Goal: Task Accomplishment & Management: Manage account settings

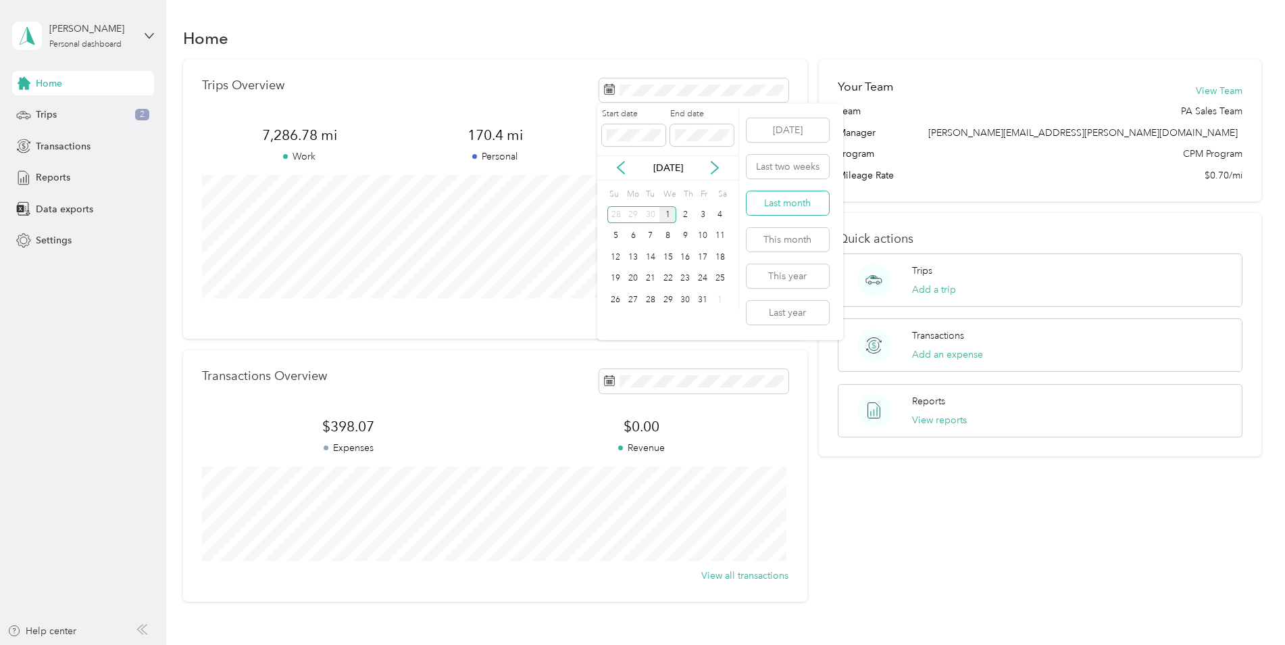
click at [790, 199] on button "Last month" at bounding box center [788, 203] width 82 height 24
click at [61, 116] on div "Trips 2" at bounding box center [83, 115] width 142 height 24
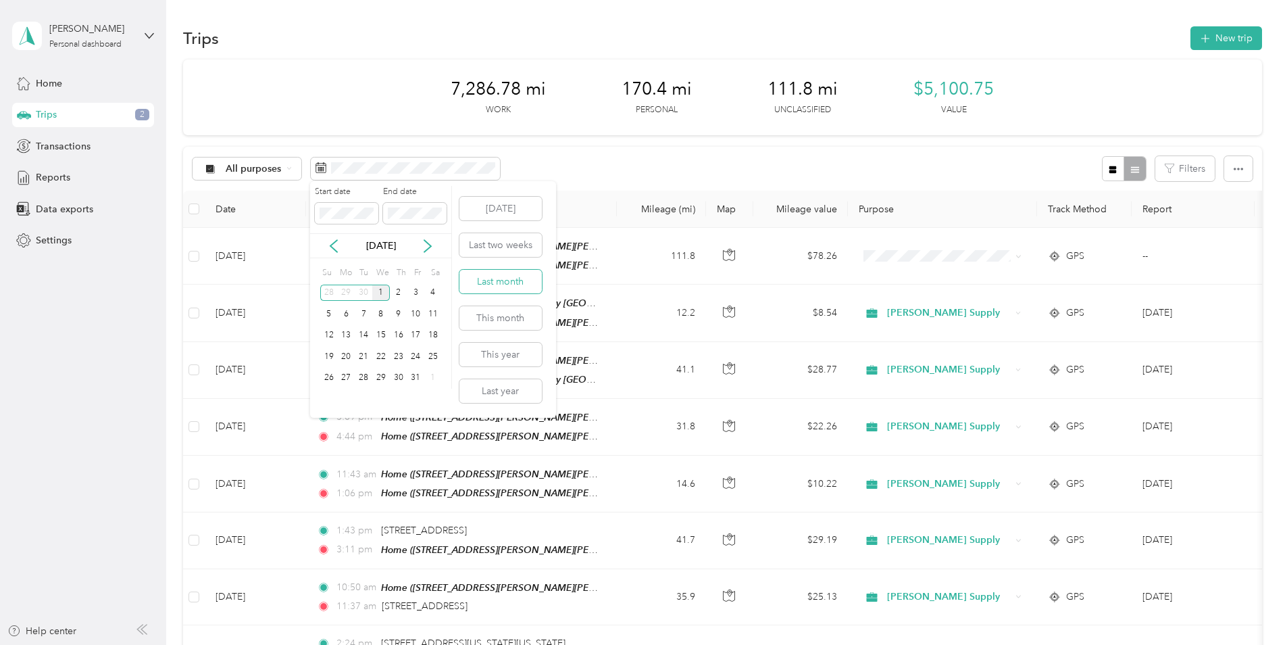
click at [501, 282] on button "Last month" at bounding box center [500, 282] width 82 height 24
